Goal: Information Seeking & Learning: Find specific page/section

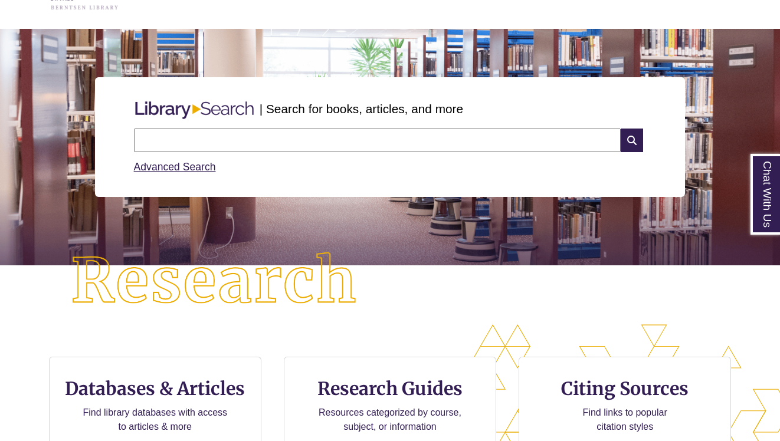
scroll to position [80, 0]
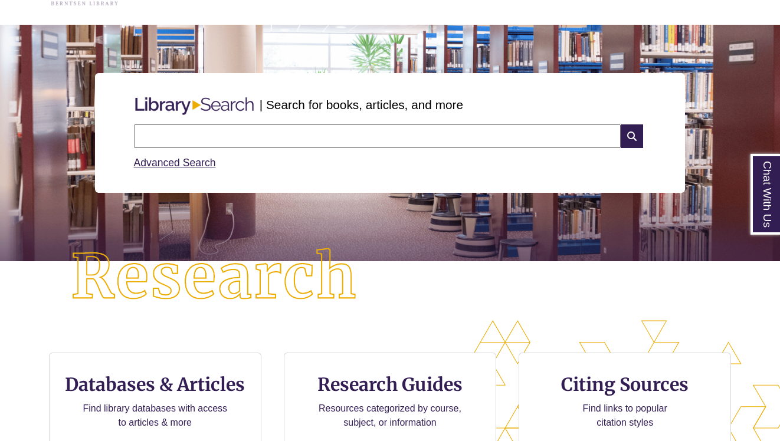
click at [245, 137] on input "text" at bounding box center [377, 136] width 487 height 24
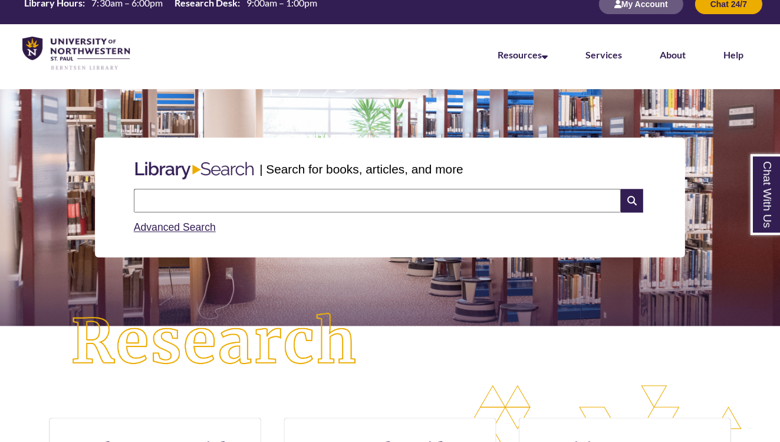
scroll to position [0, 0]
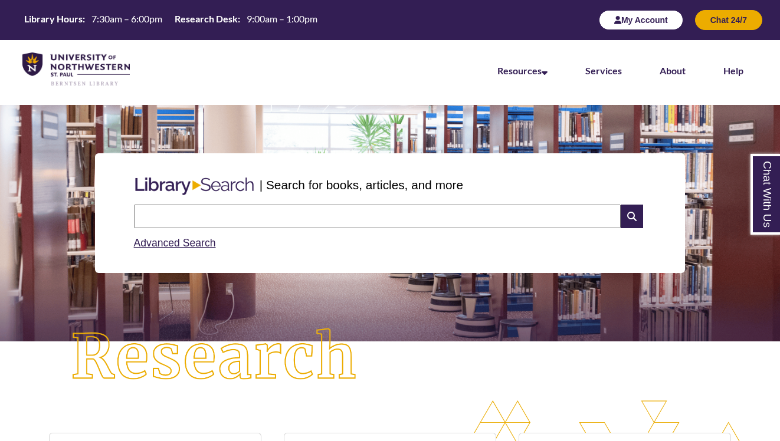
click at [647, 21] on button "My Account" at bounding box center [641, 20] width 84 height 20
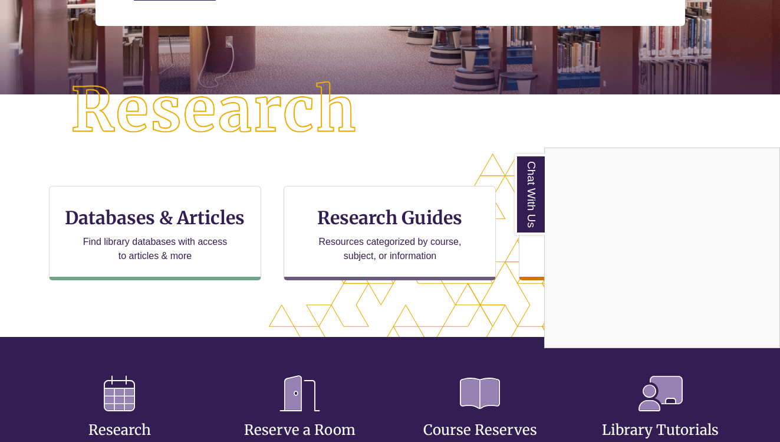
scroll to position [248, 0]
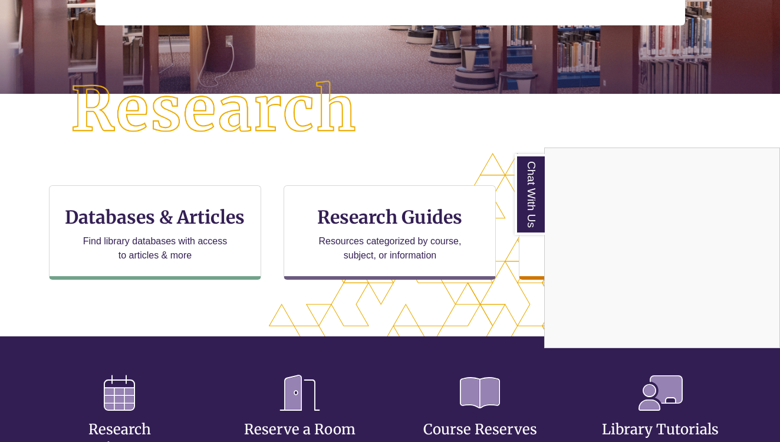
click at [513, 118] on div "Chat With Us" at bounding box center [390, 221] width 780 height 442
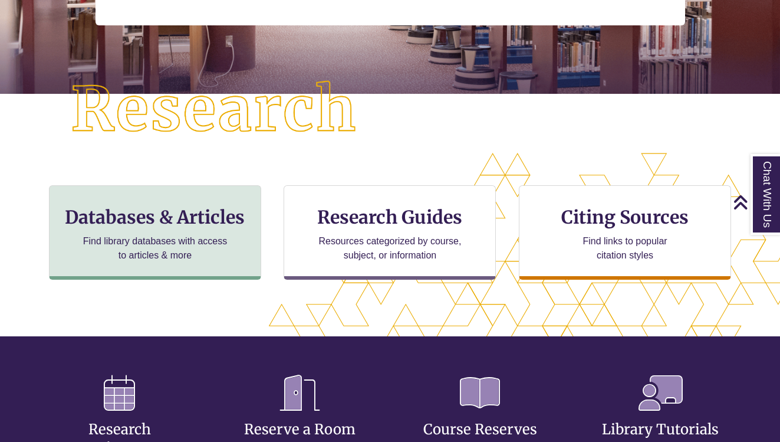
click at [172, 248] on p "Find library databases with access to articles & more" at bounding box center [155, 248] width 154 height 28
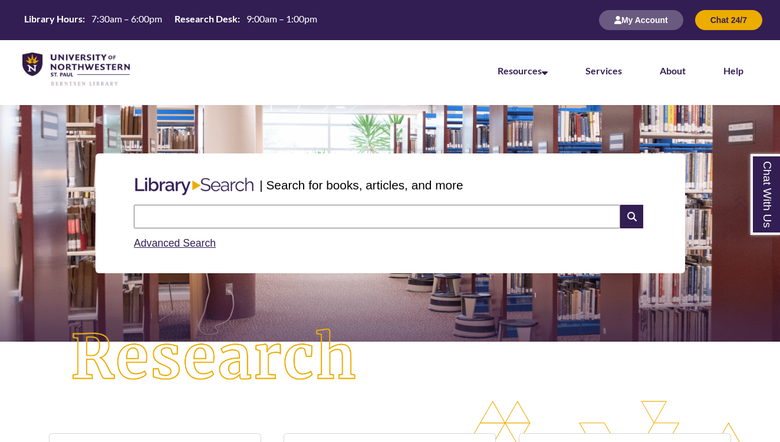
scroll to position [0, 0]
click at [199, 216] on input "text" at bounding box center [377, 217] width 487 height 24
type input "*"
type input "**********"
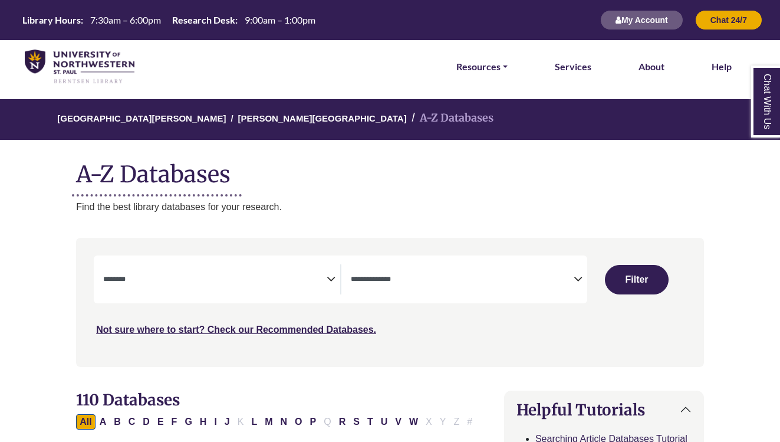
select select "Database Subject Filter"
select select "Database Types Filter"
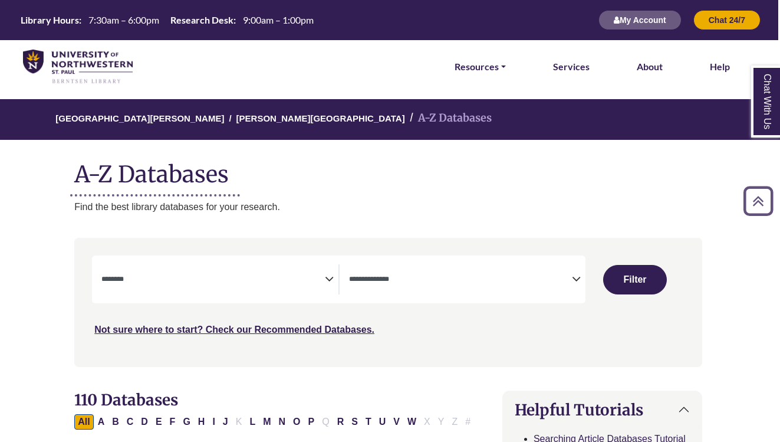
scroll to position [0, 2]
